Goal: Check status: Check status

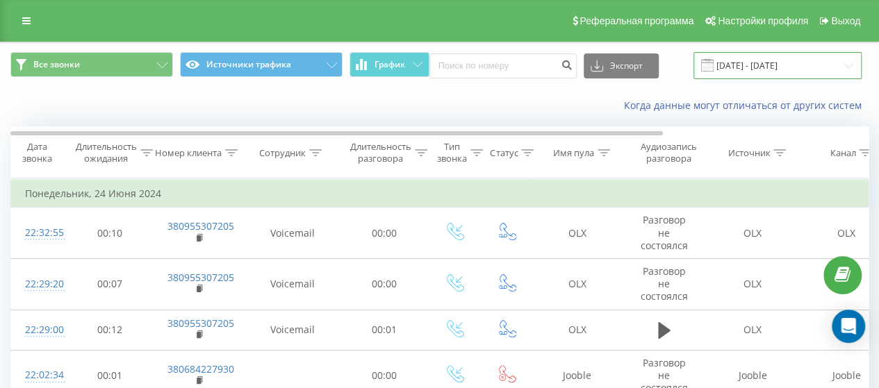
click at [755, 63] on input "[DATE] - [DATE]" at bounding box center [778, 65] width 168 height 27
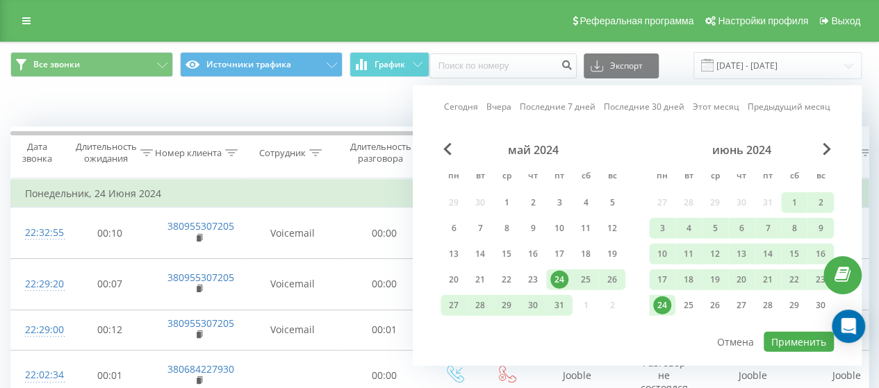
click at [501, 104] on link "Вчера" at bounding box center [498, 106] width 25 height 13
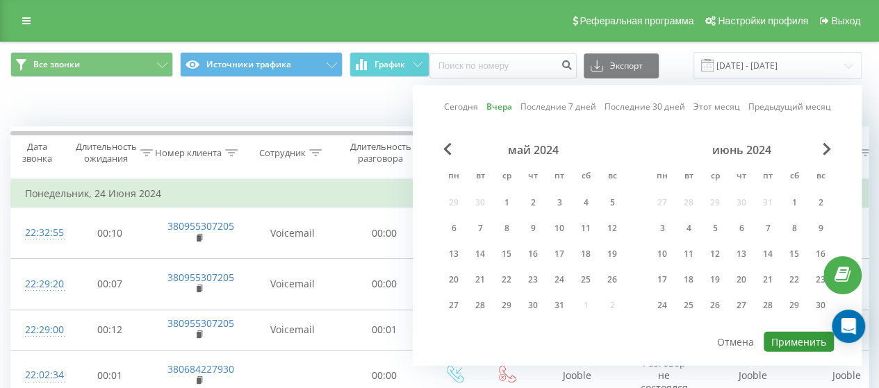
drag, startPoint x: 803, startPoint y: 336, endPoint x: 776, endPoint y: 338, distance: 27.2
click at [803, 336] on button "Применить" at bounding box center [799, 342] width 70 height 20
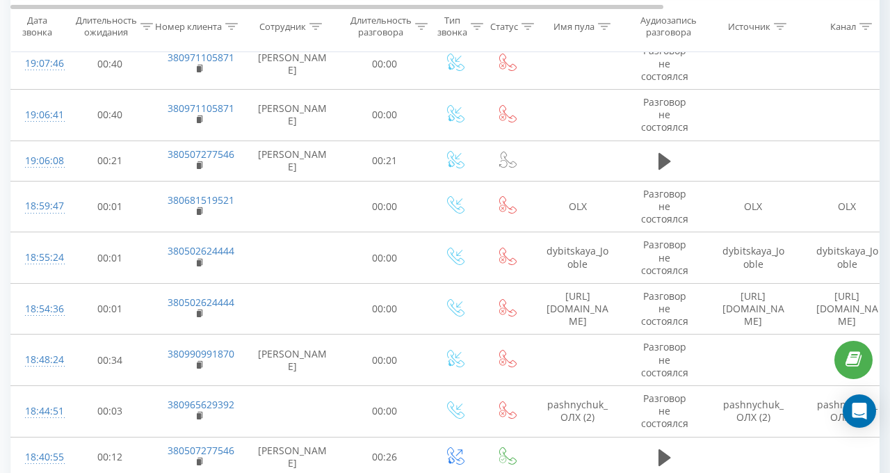
scroll to position [695, 0]
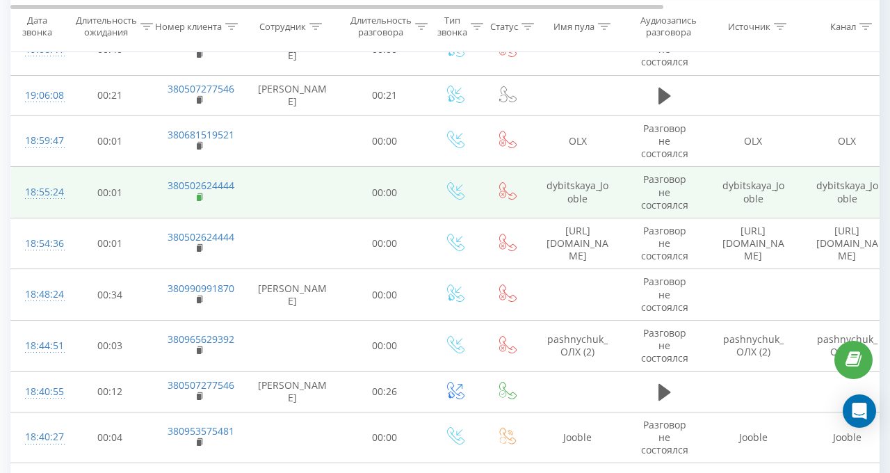
click at [198, 195] on rect at bounding box center [199, 198] width 4 height 6
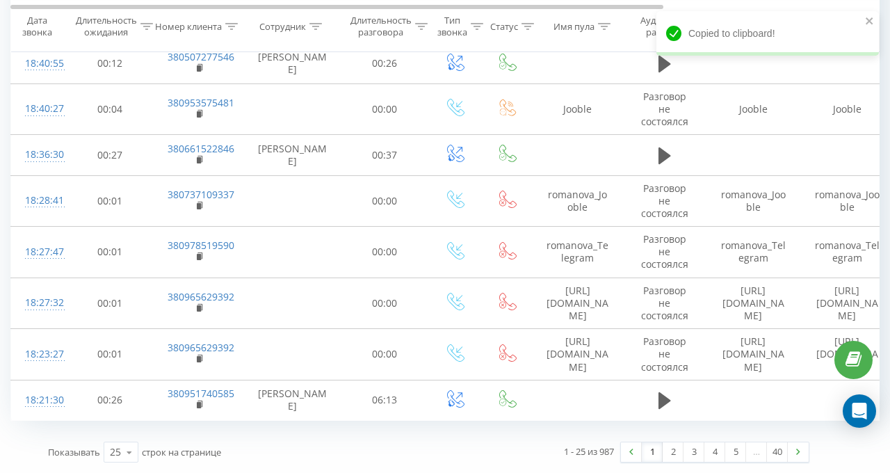
scroll to position [1100, 0]
click at [129, 388] on icon at bounding box center [129, 452] width 21 height 27
click at [112, 388] on span "100" at bounding box center [118, 431] width 17 height 13
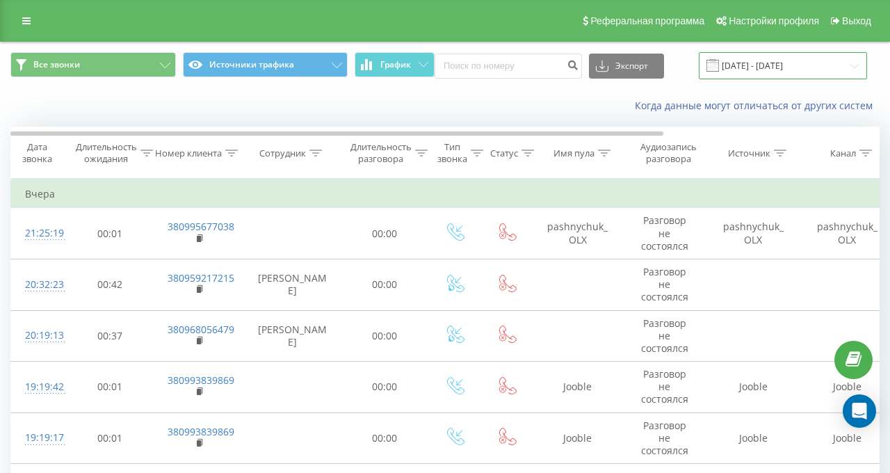
click at [778, 70] on input "[DATE] - [DATE]" at bounding box center [782, 65] width 168 height 27
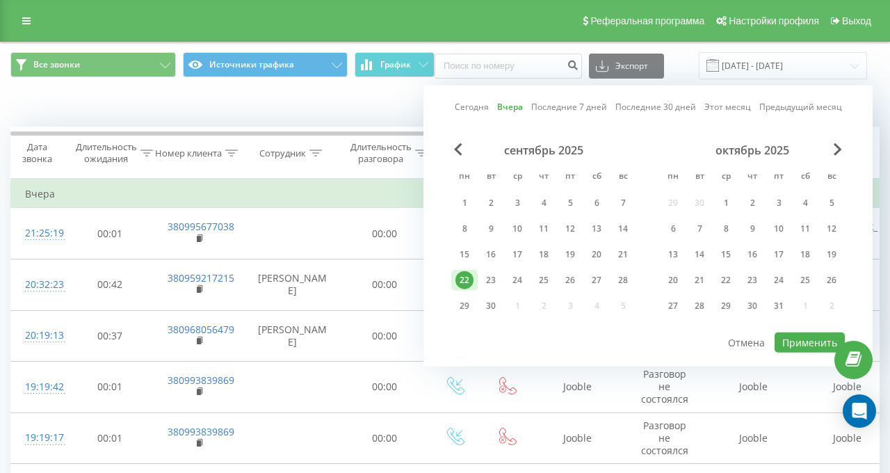
click at [470, 104] on link "Сегодня" at bounding box center [472, 106] width 34 height 13
click at [791, 343] on button "Применить" at bounding box center [809, 342] width 70 height 20
type input "[DATE] - [DATE]"
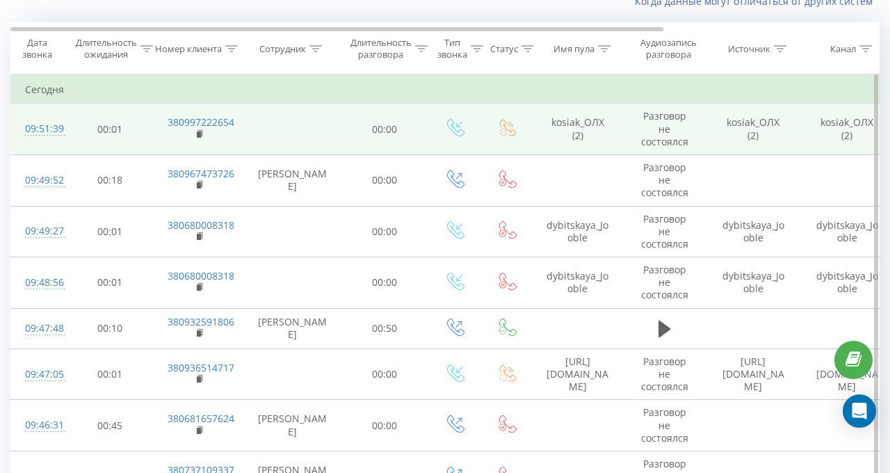
scroll to position [139, 0]
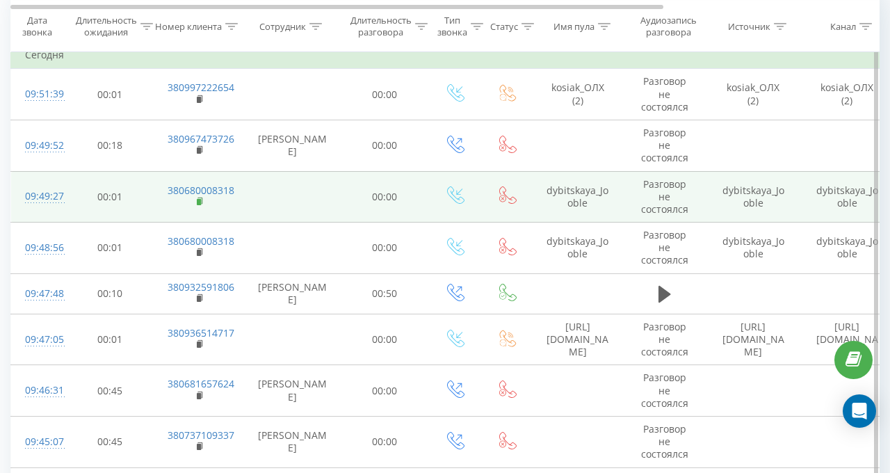
click at [197, 199] on rect at bounding box center [199, 202] width 4 height 6
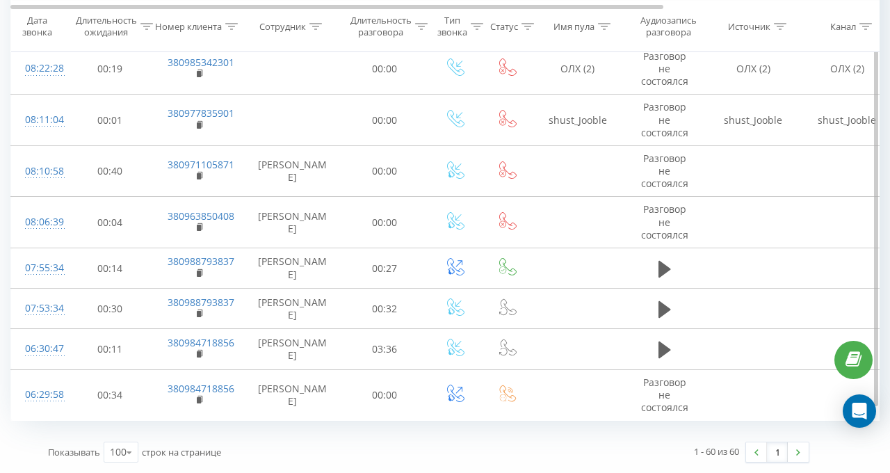
scroll to position [2753, 0]
